Goal: Navigation & Orientation: Understand site structure

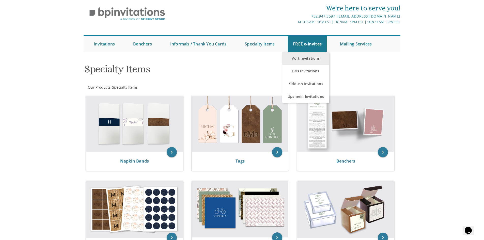
scroll to position [25, 0]
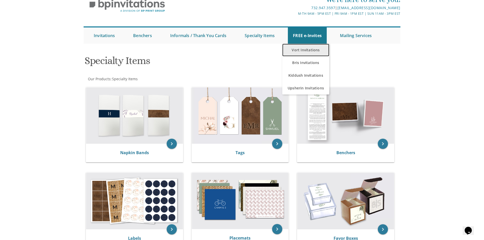
click at [315, 52] on link "Vort Invitations" at bounding box center [305, 50] width 47 height 13
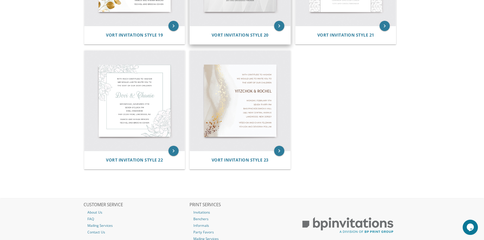
scroll to position [965, 0]
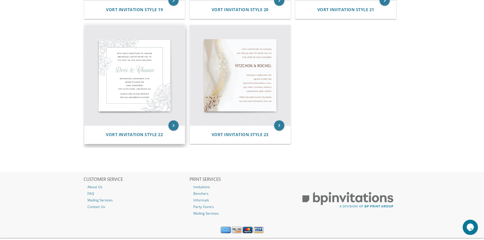
click at [122, 64] on img at bounding box center [134, 75] width 101 height 101
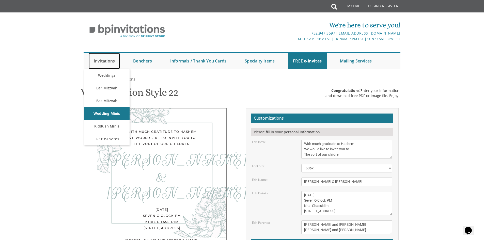
click at [105, 59] on link "Invitations" at bounding box center [104, 61] width 31 height 16
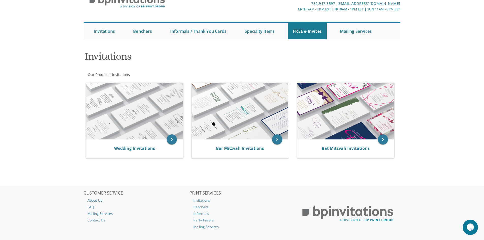
scroll to position [55, 0]
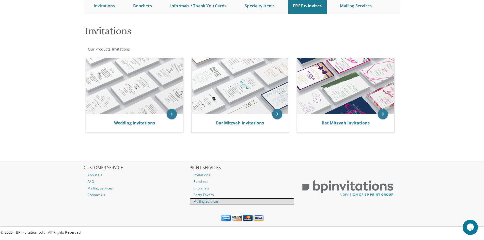
click at [208, 202] on link "Mailing Services" at bounding box center [241, 201] width 105 height 7
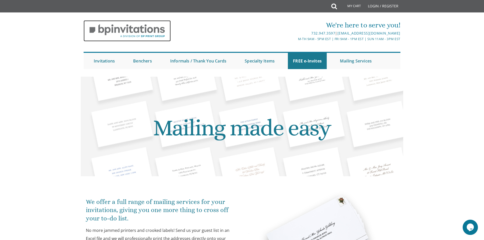
click at [137, 28] on img at bounding box center [127, 30] width 87 height 21
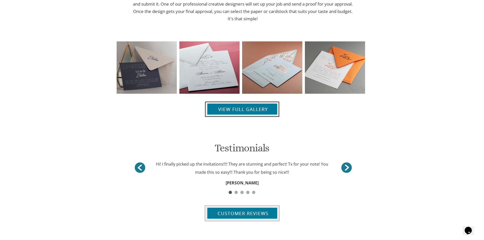
click at [253, 106] on img at bounding box center [242, 109] width 75 height 16
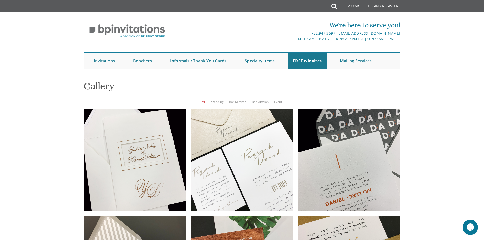
scroll to position [228, 0]
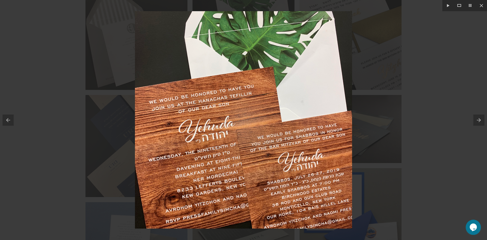
click at [407, 73] on div at bounding box center [243, 120] width 487 height 240
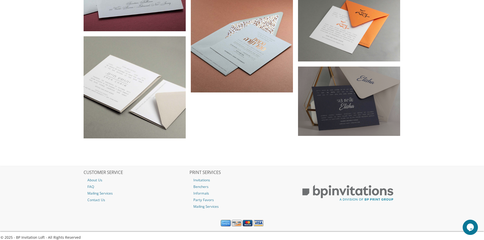
scroll to position [665, 0]
